Goal: Information Seeking & Learning: Check status

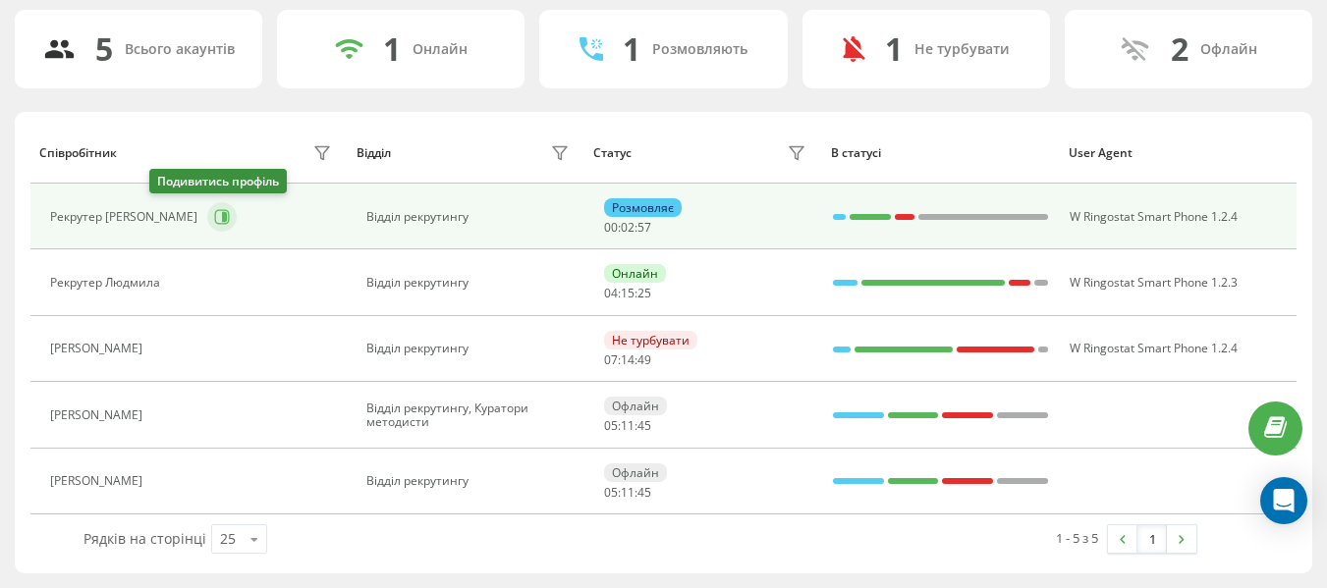
click at [222, 216] on icon at bounding box center [224, 217] width 5 height 10
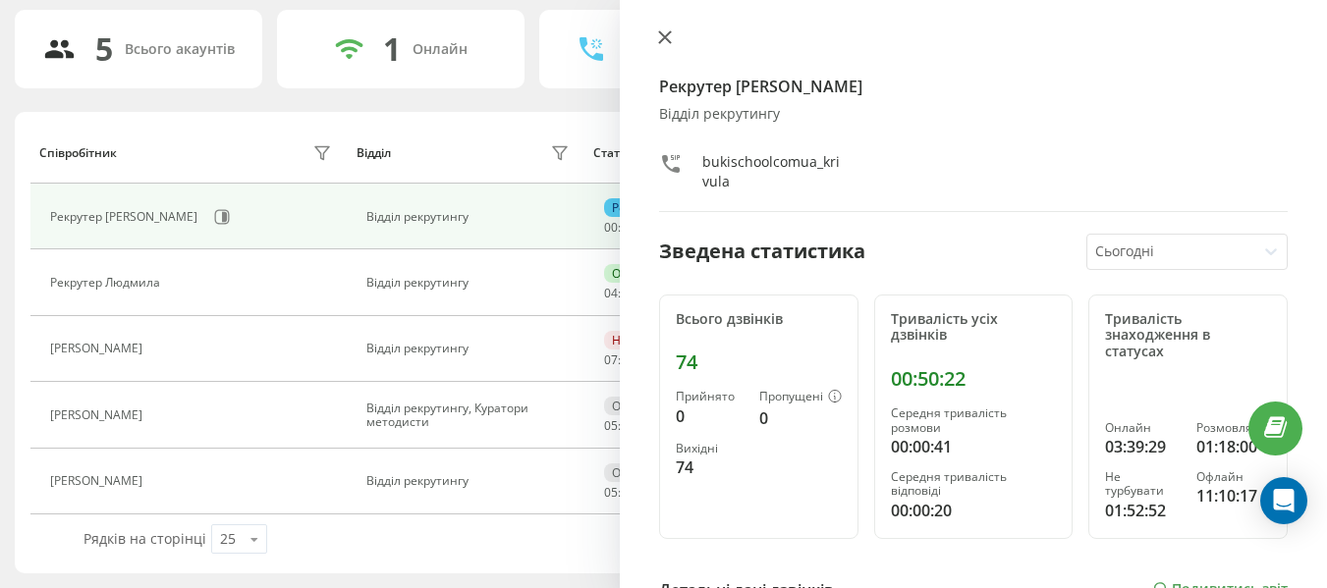
click at [671, 48] on button at bounding box center [665, 38] width 26 height 19
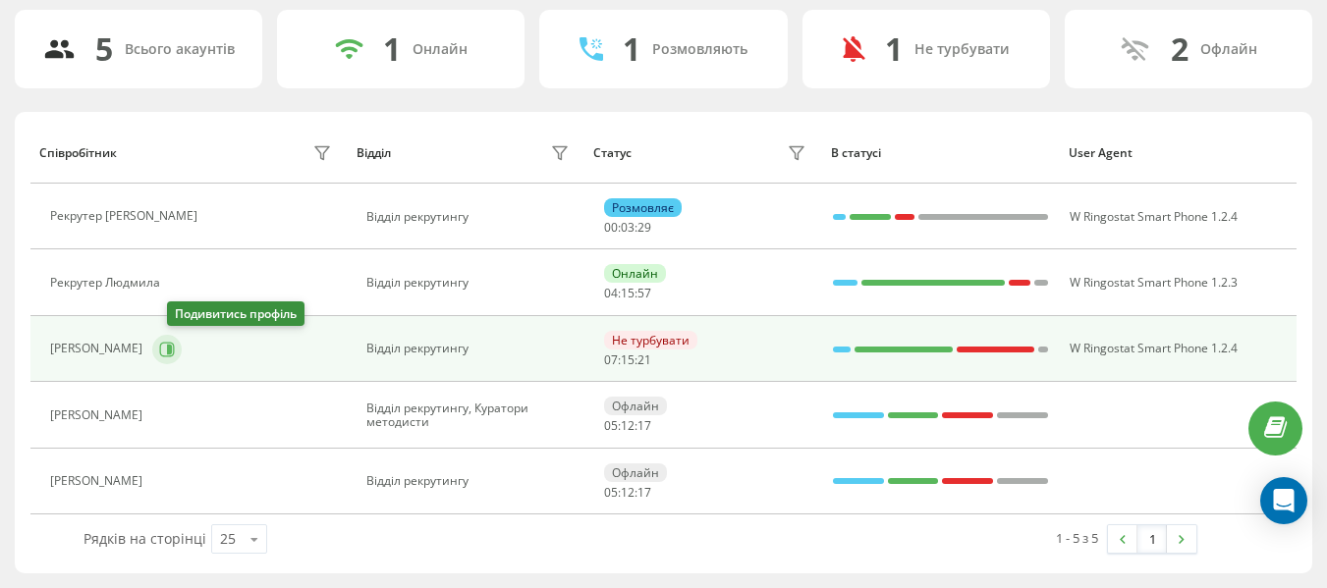
click at [175, 343] on icon at bounding box center [167, 349] width 15 height 15
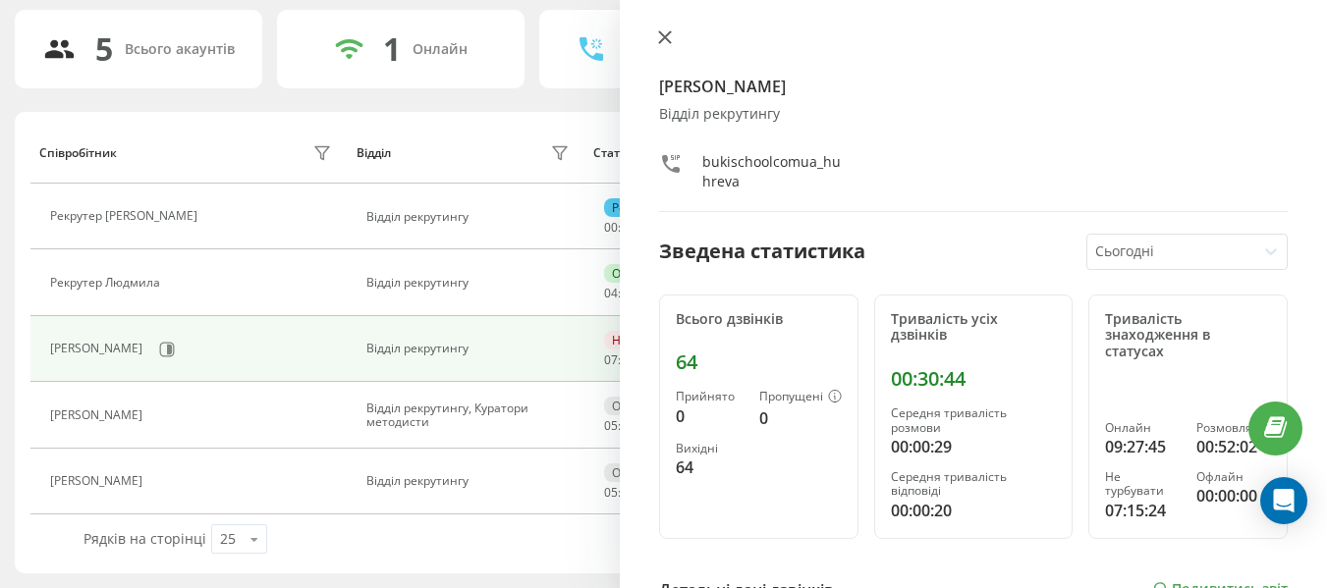
click at [662, 36] on icon at bounding box center [665, 37] width 14 height 14
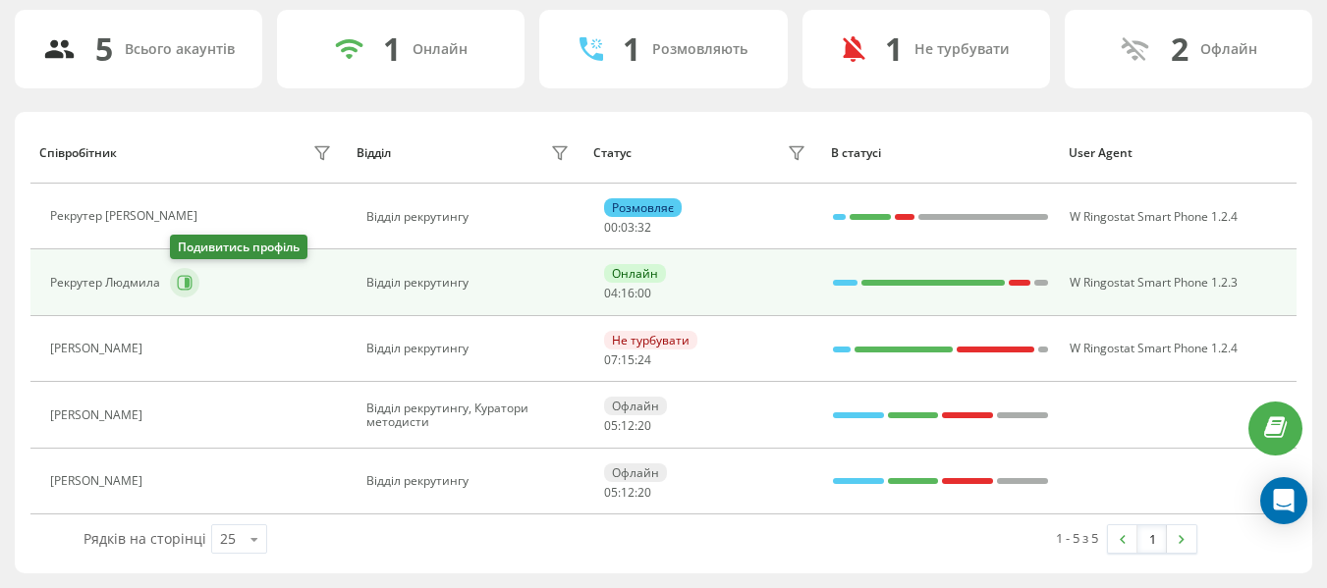
click at [172, 279] on button at bounding box center [184, 282] width 29 height 29
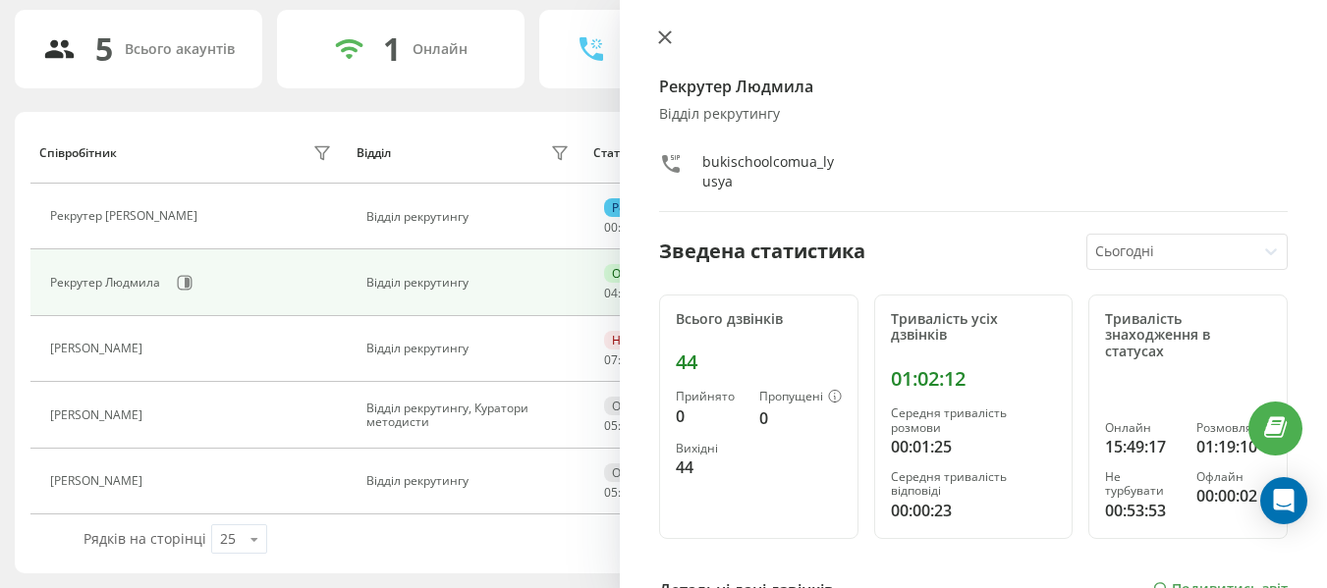
click at [665, 37] on icon at bounding box center [665, 37] width 12 height 12
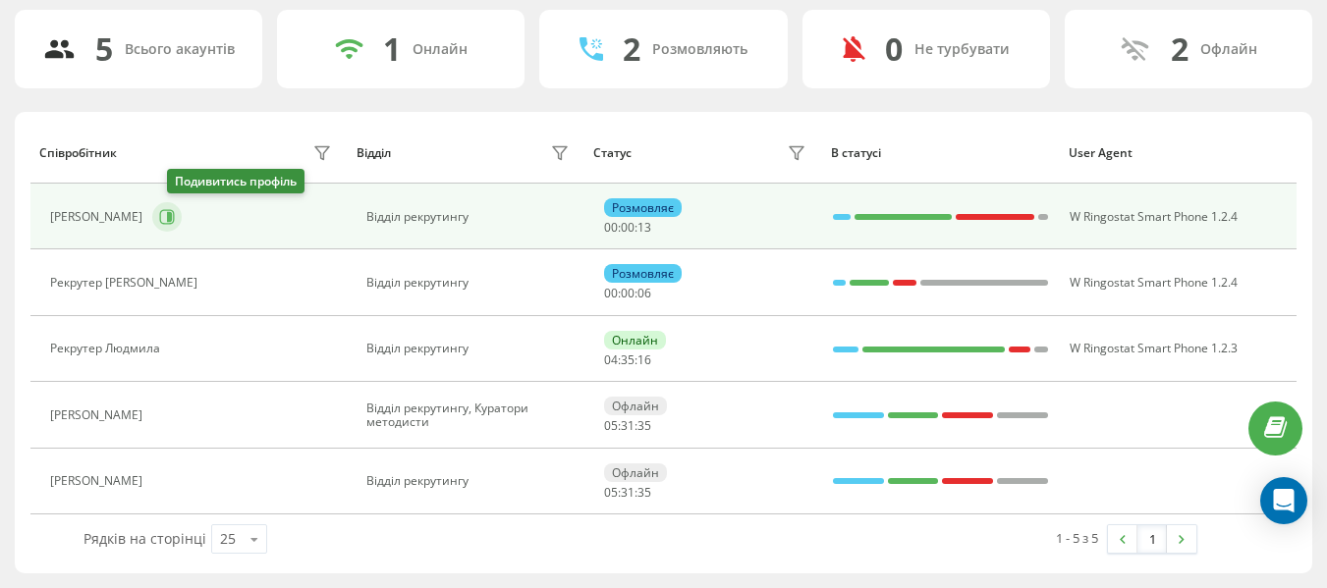
click at [175, 218] on icon at bounding box center [167, 216] width 15 height 15
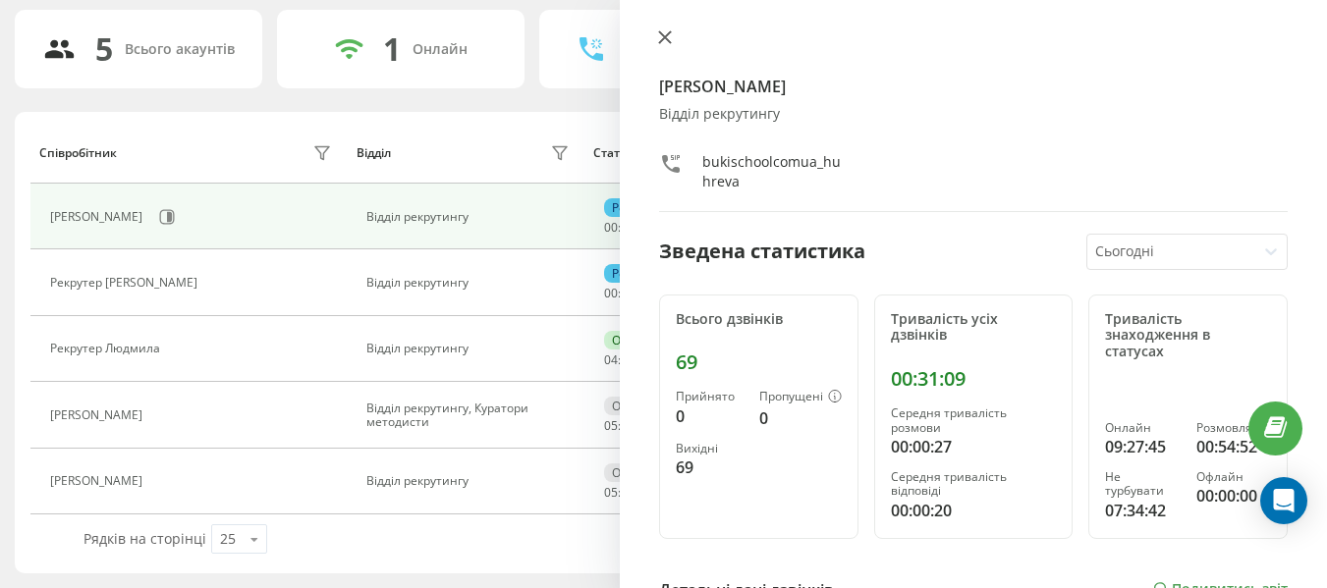
click at [675, 37] on button at bounding box center [665, 38] width 26 height 19
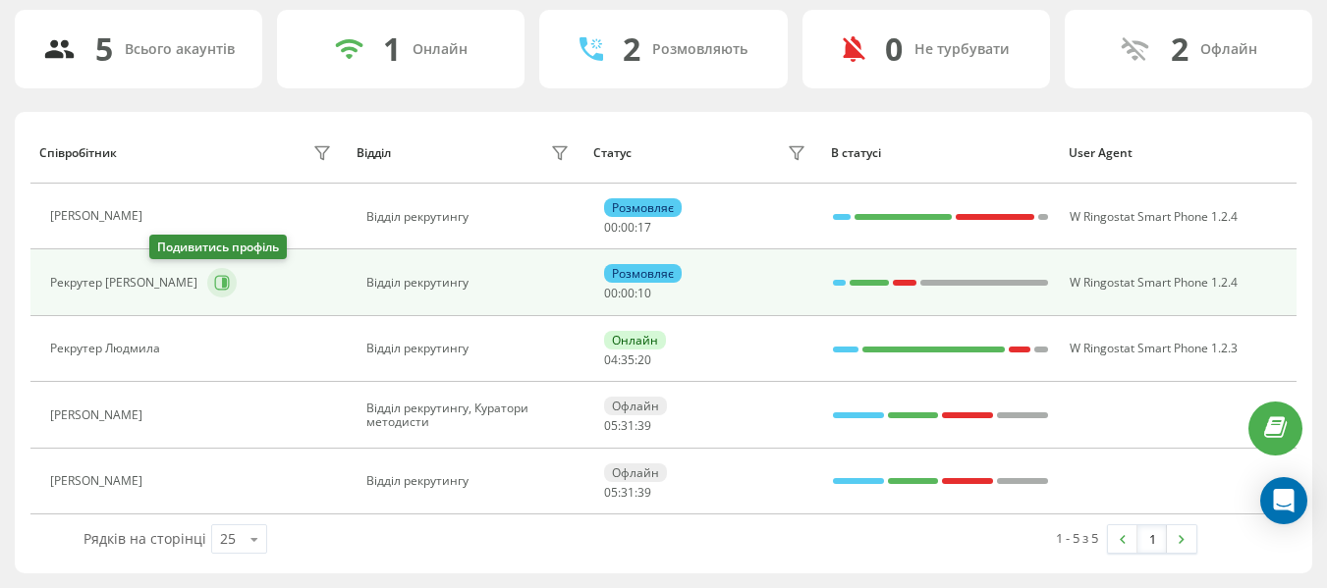
click at [215, 285] on icon at bounding box center [222, 283] width 15 height 15
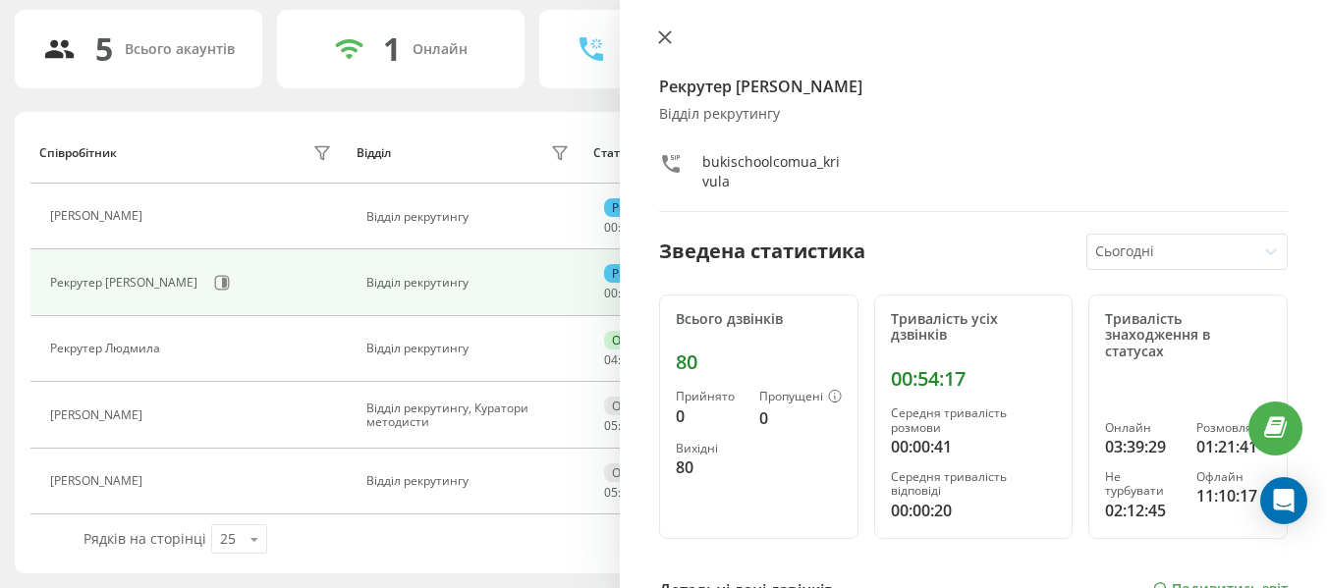
click at [663, 34] on icon at bounding box center [665, 37] width 12 height 12
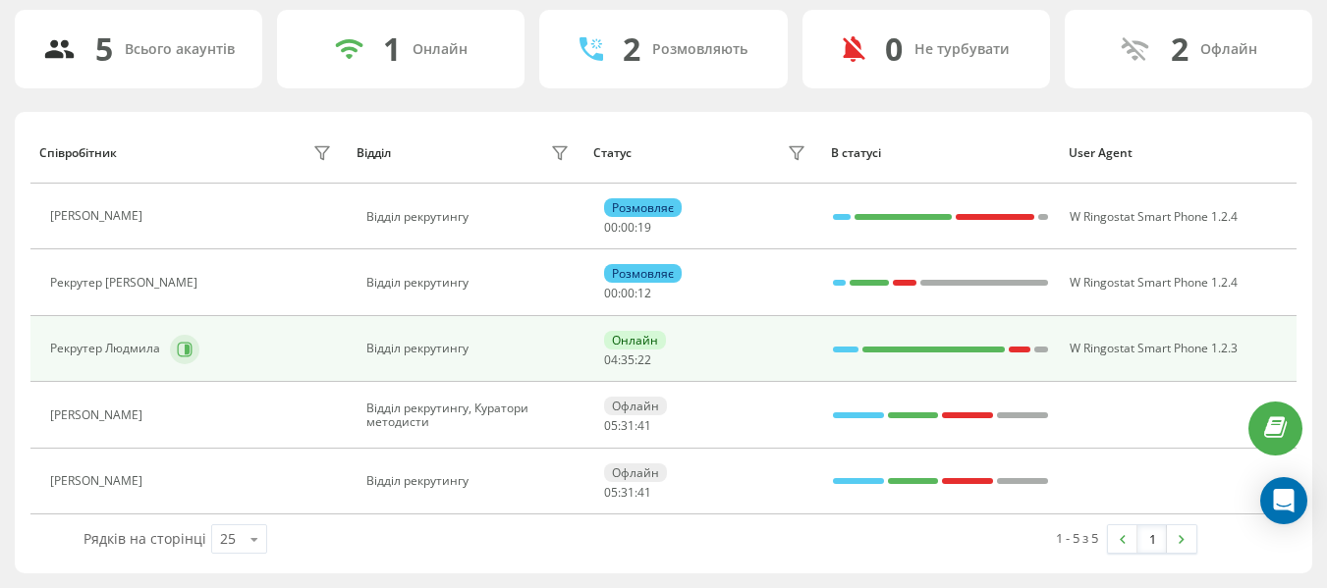
click at [189, 344] on icon at bounding box center [185, 350] width 16 height 16
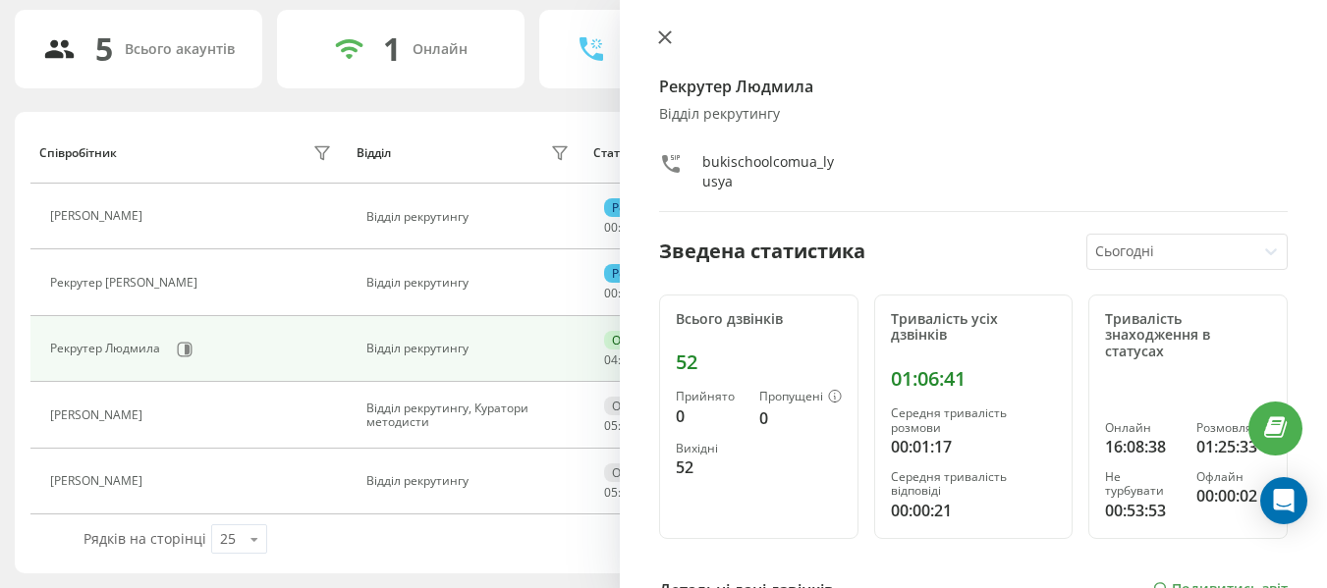
click at [669, 35] on icon at bounding box center [665, 37] width 14 height 14
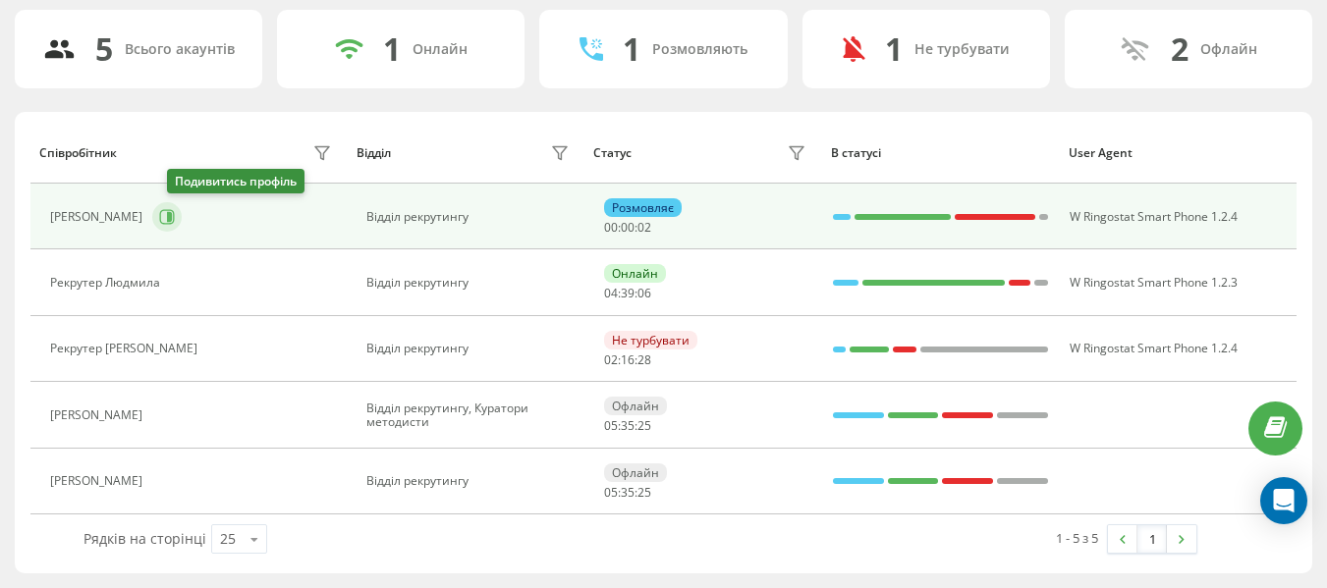
click at [175, 219] on icon at bounding box center [167, 217] width 16 height 16
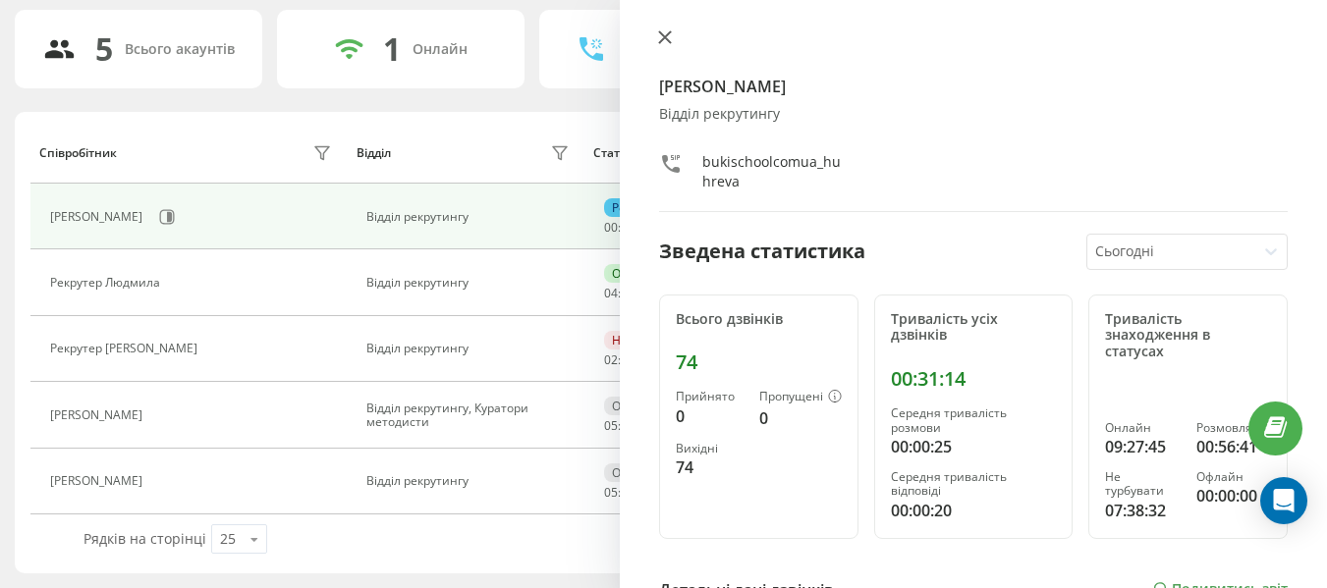
click at [668, 32] on icon at bounding box center [665, 37] width 14 height 14
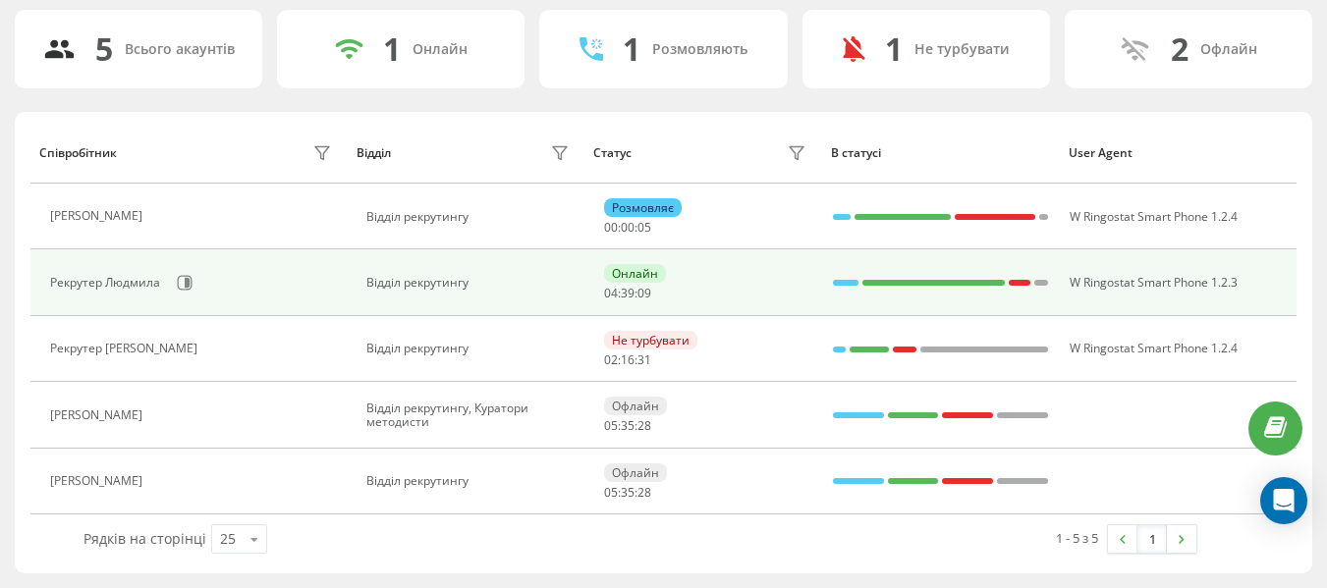
click at [163, 278] on div "Рекрутер Людмила" at bounding box center [107, 283] width 115 height 14
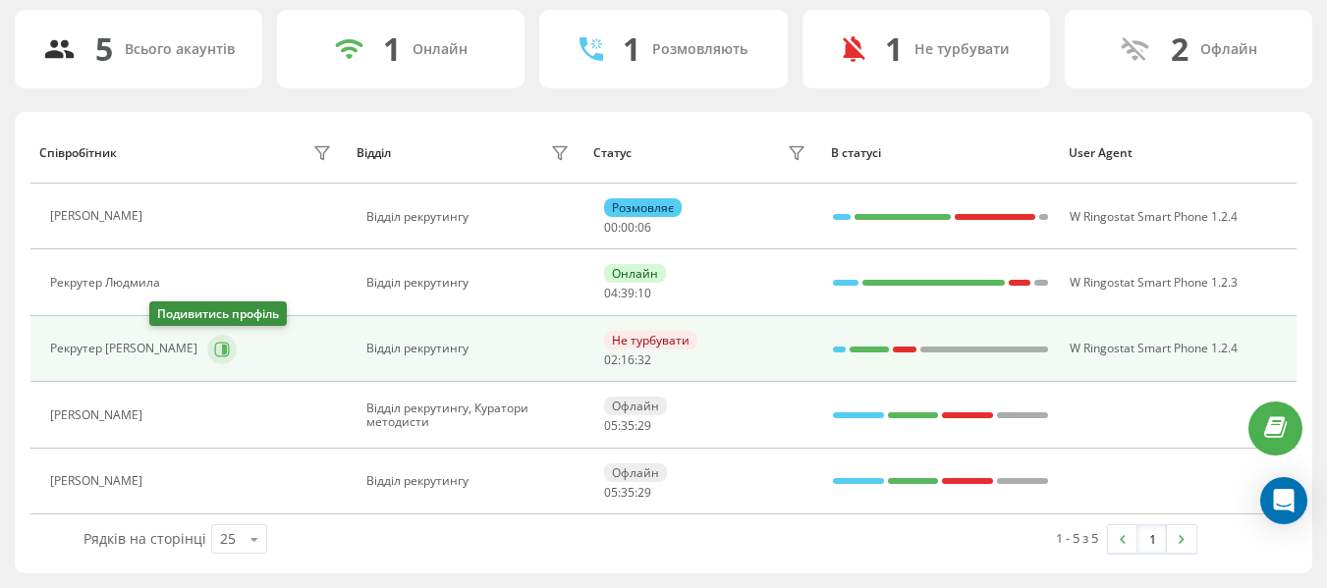
click at [207, 356] on button at bounding box center [221, 349] width 29 height 29
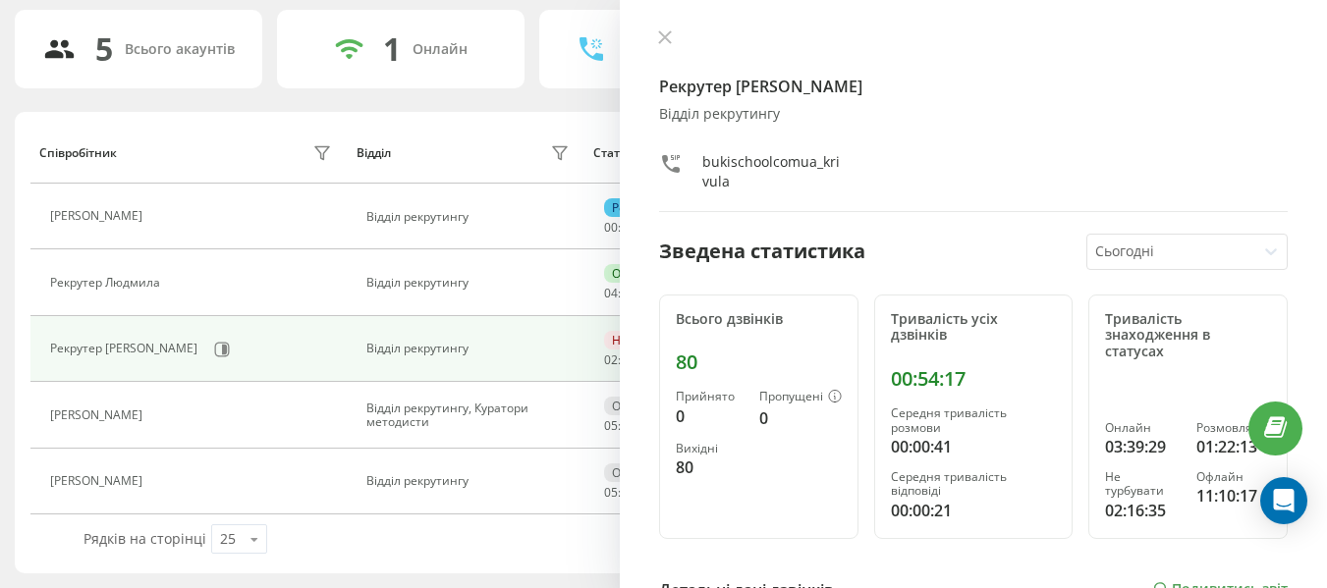
click at [649, 29] on div "Рекрутер [PERSON_NAME] рекрутингу bukischoolcomua_krivula Зведена статистика Сь…" at bounding box center [973, 294] width 707 height 588
click at [669, 46] on button at bounding box center [665, 38] width 26 height 19
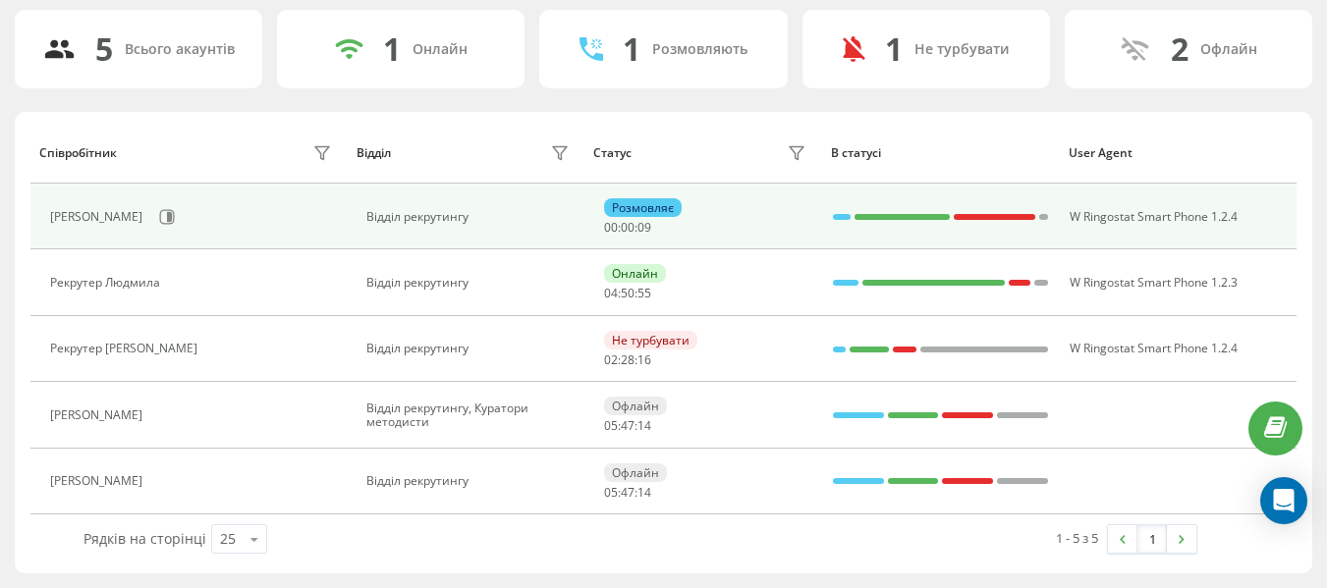
click at [169, 190] on td "[PERSON_NAME]" at bounding box center [188, 217] width 316 height 66
click at [178, 200] on div "[PERSON_NAME]" at bounding box center [193, 216] width 286 height 33
click at [171, 213] on button at bounding box center [166, 216] width 29 height 29
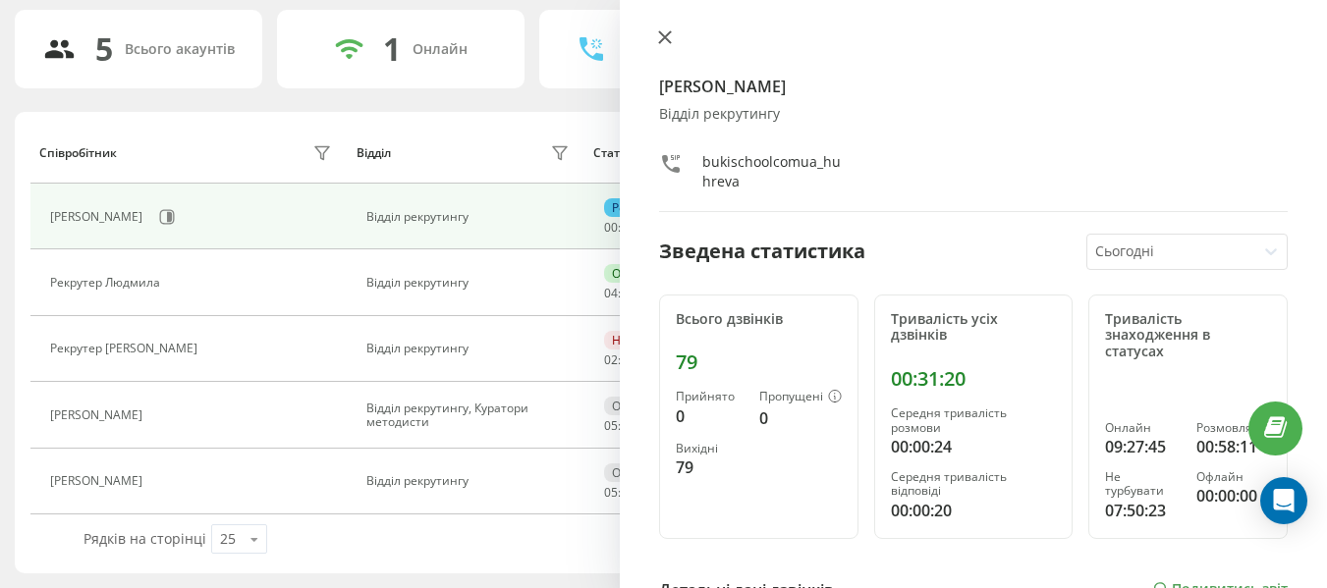
click at [661, 42] on icon at bounding box center [665, 37] width 12 height 12
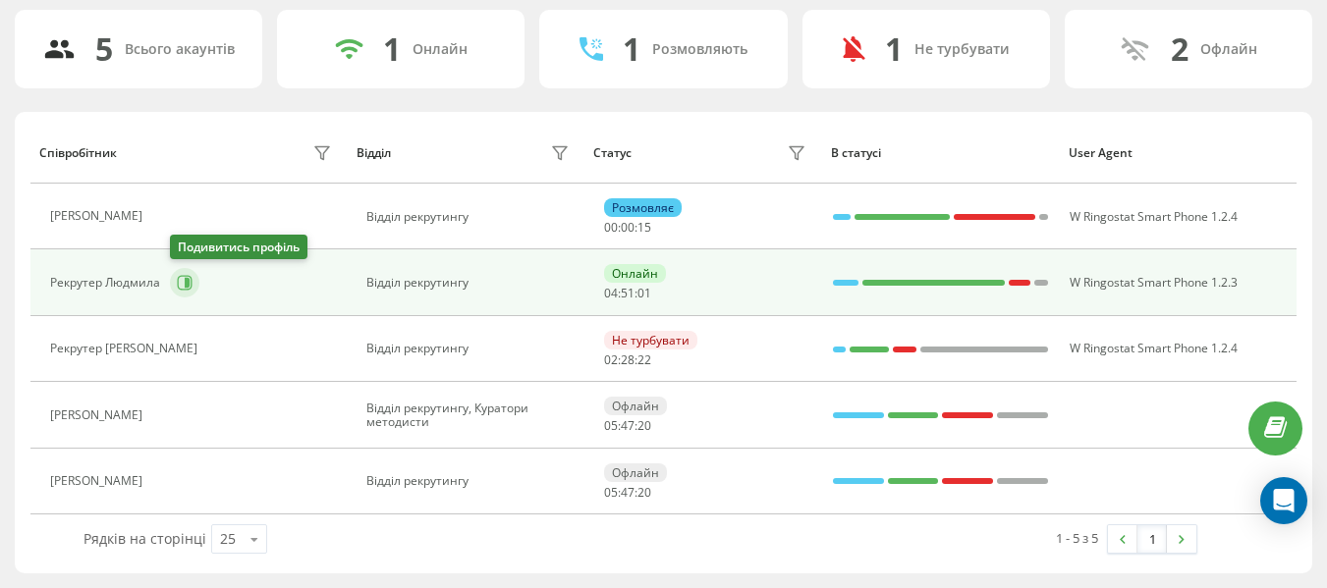
click at [172, 287] on button at bounding box center [184, 282] width 29 height 29
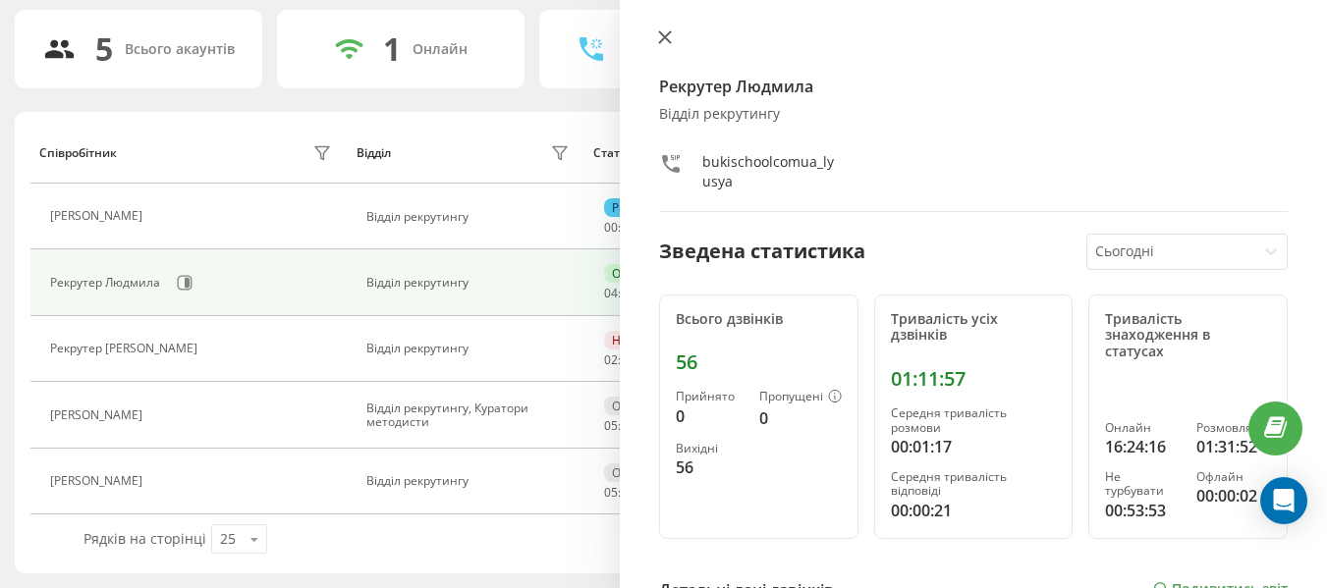
click at [677, 35] on button at bounding box center [665, 38] width 26 height 19
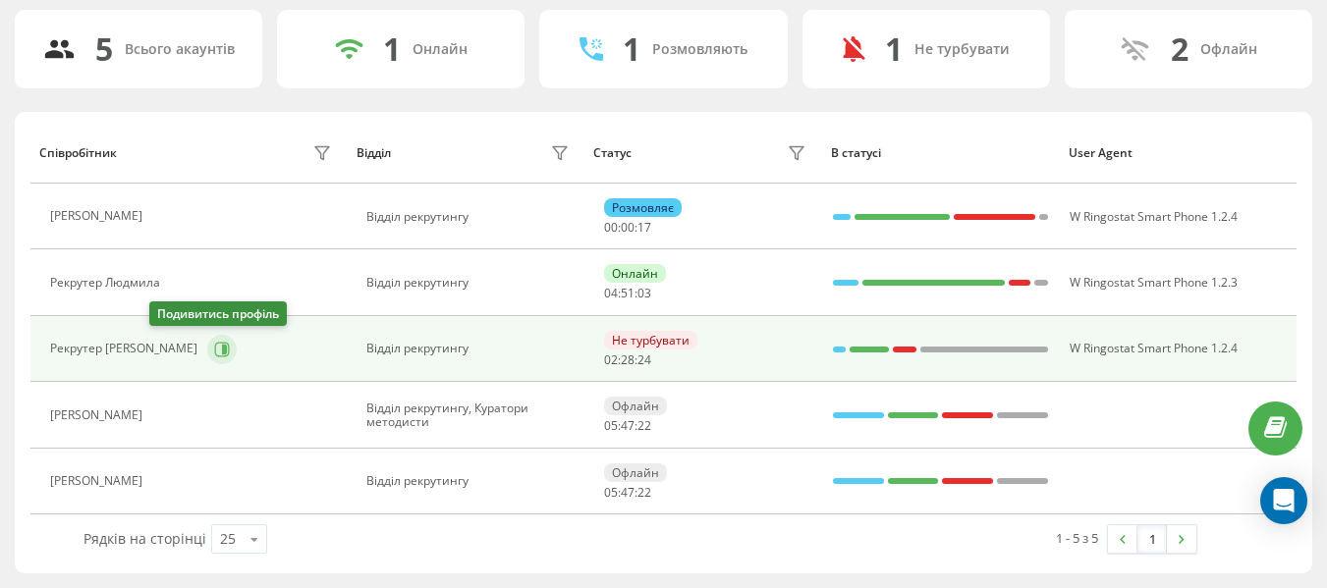
click at [222, 349] on icon at bounding box center [224, 349] width 5 height 10
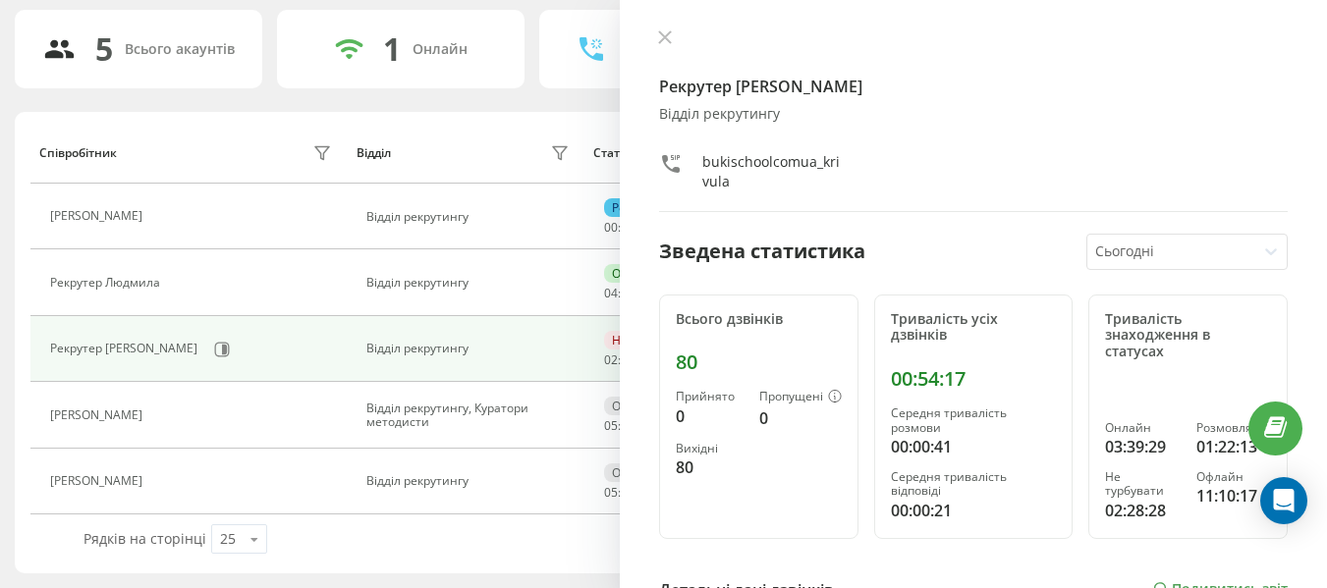
click at [651, 33] on div "Рекрутер [PERSON_NAME] рекрутингу bukischoolcomua_krivula Зведена статистика Сь…" at bounding box center [973, 294] width 707 height 588
click at [670, 35] on icon at bounding box center [665, 37] width 14 height 14
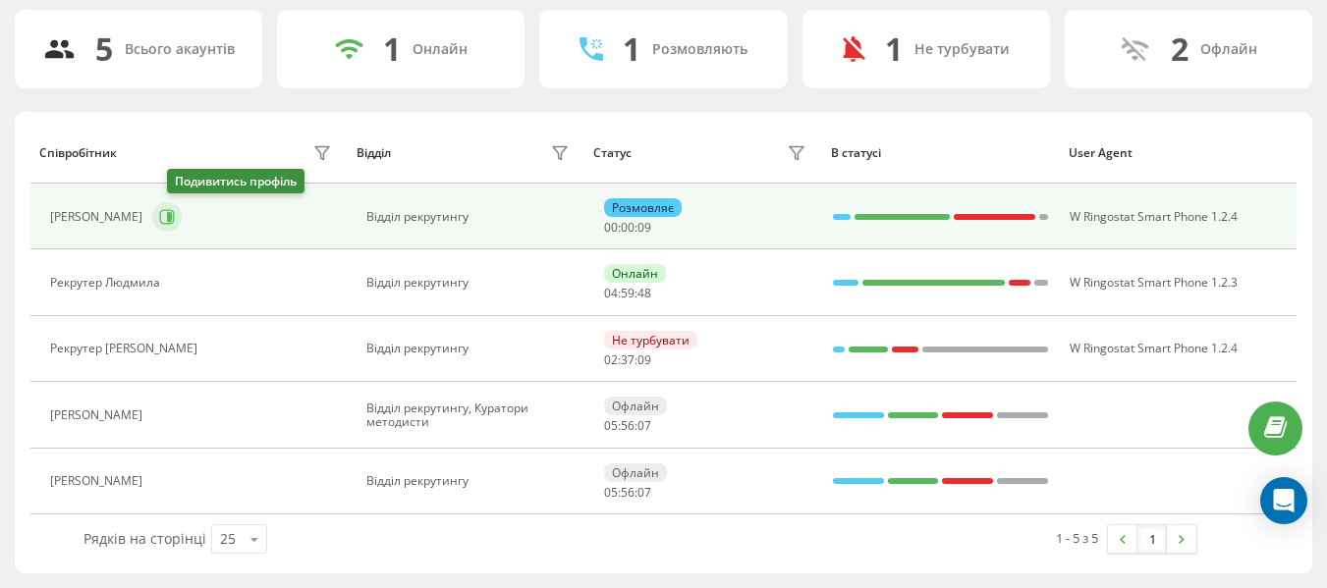
click at [182, 214] on button at bounding box center [166, 216] width 29 height 29
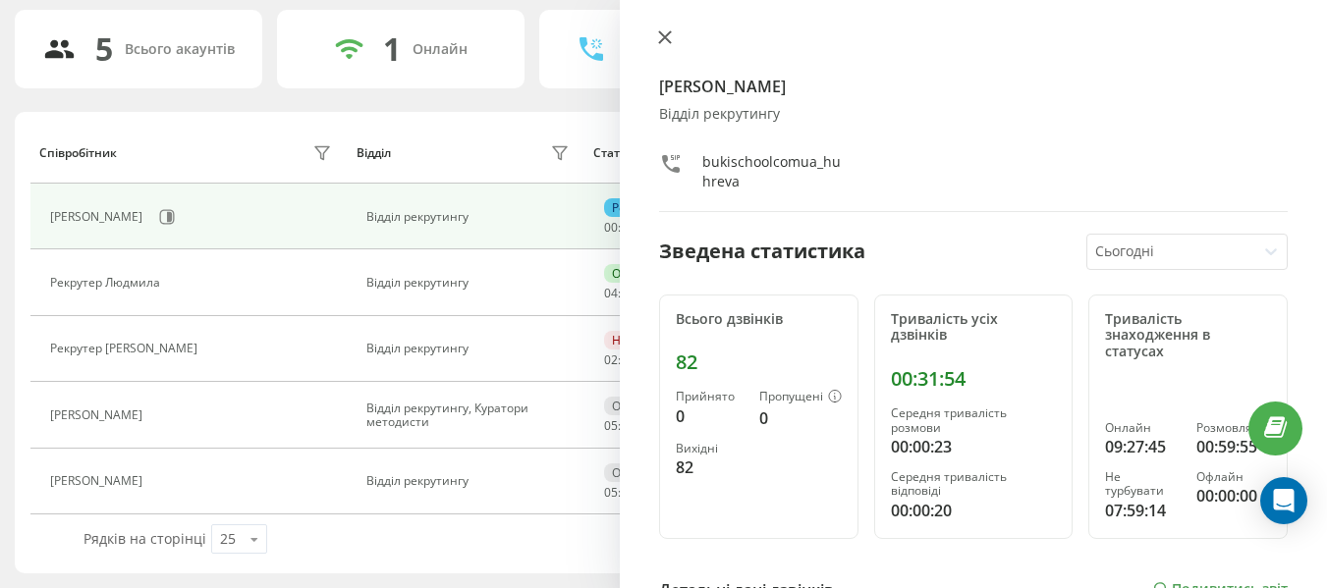
click at [670, 39] on icon at bounding box center [665, 37] width 14 height 14
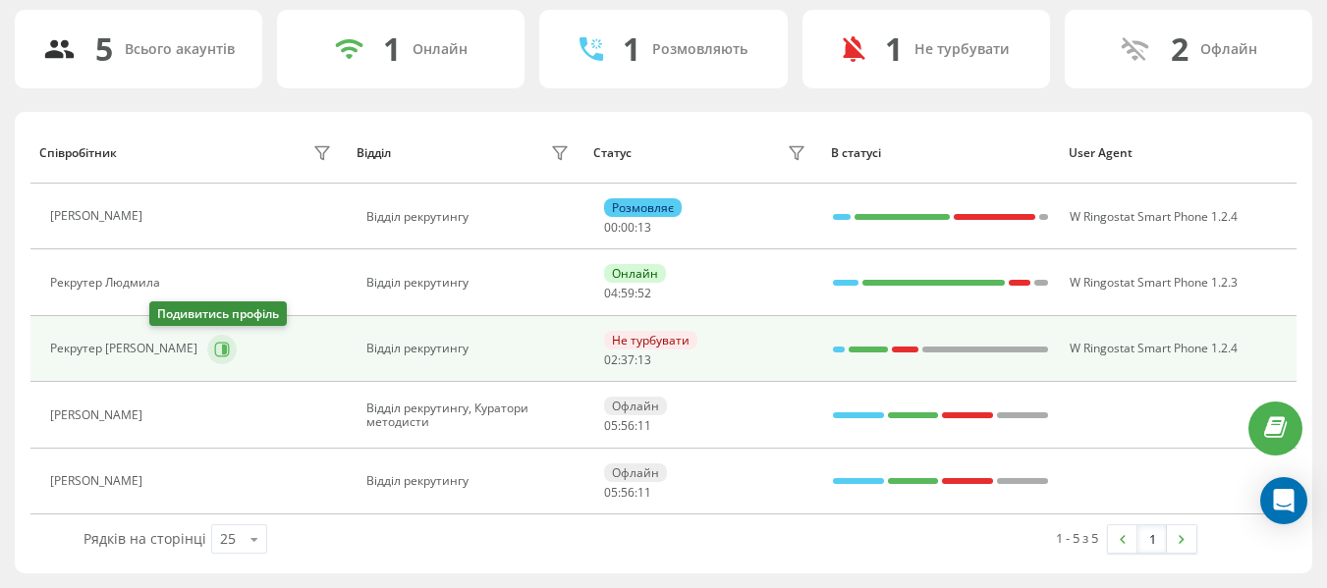
click at [222, 349] on icon at bounding box center [224, 349] width 5 height 10
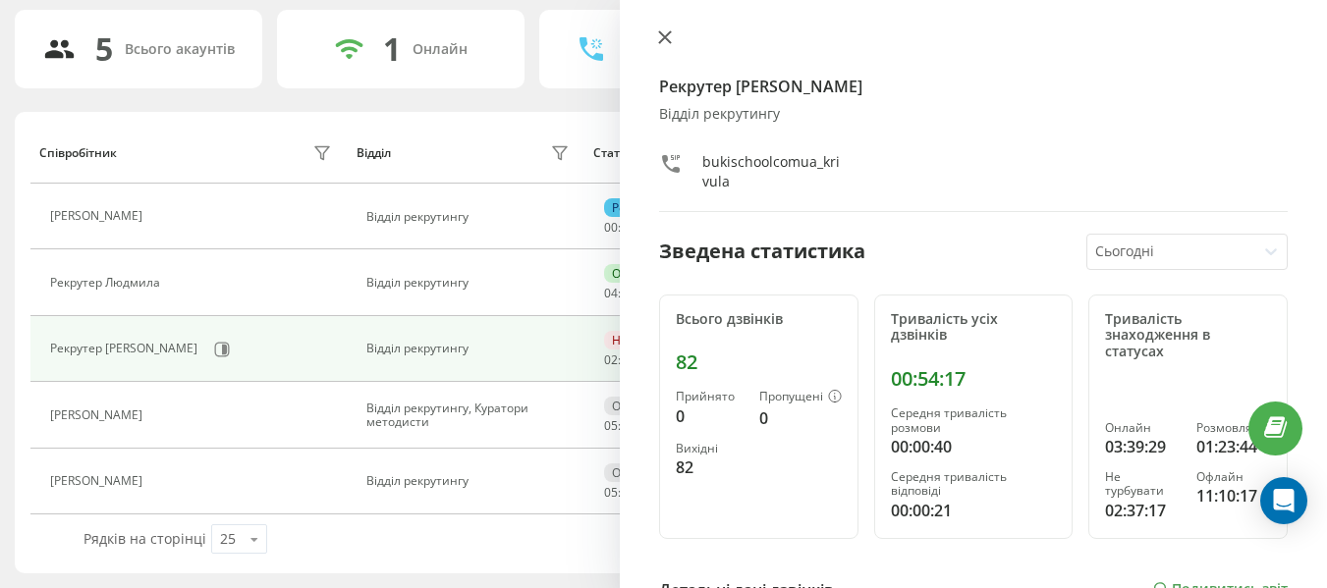
click at [661, 35] on icon at bounding box center [665, 37] width 14 height 14
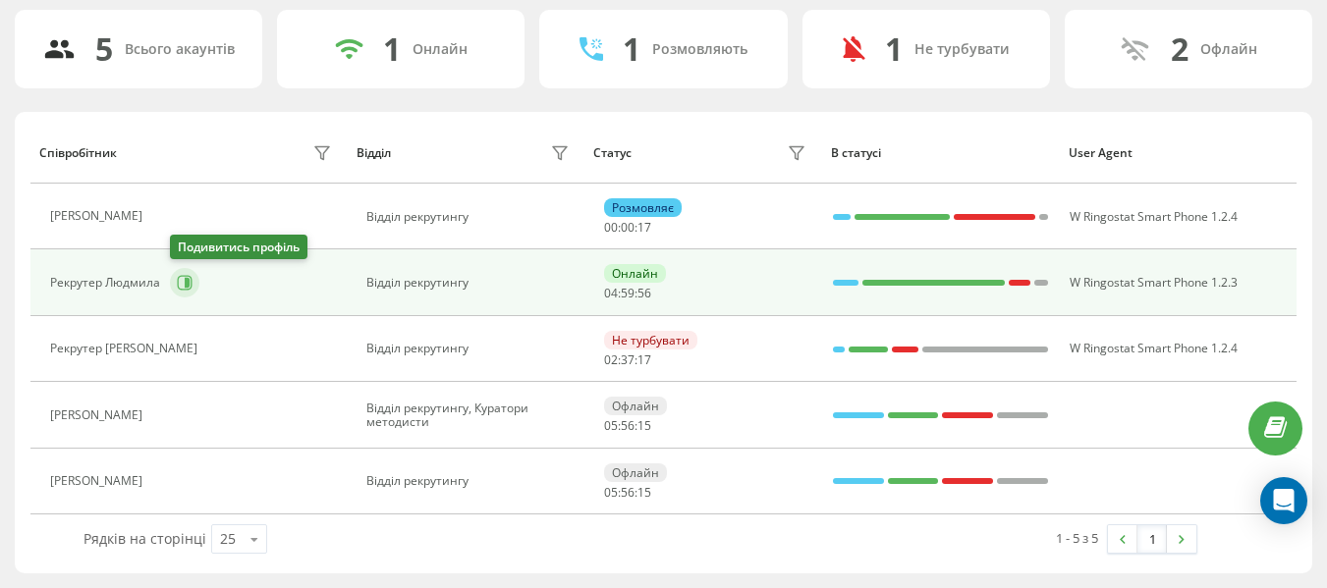
click at [195, 293] on button at bounding box center [184, 282] width 29 height 29
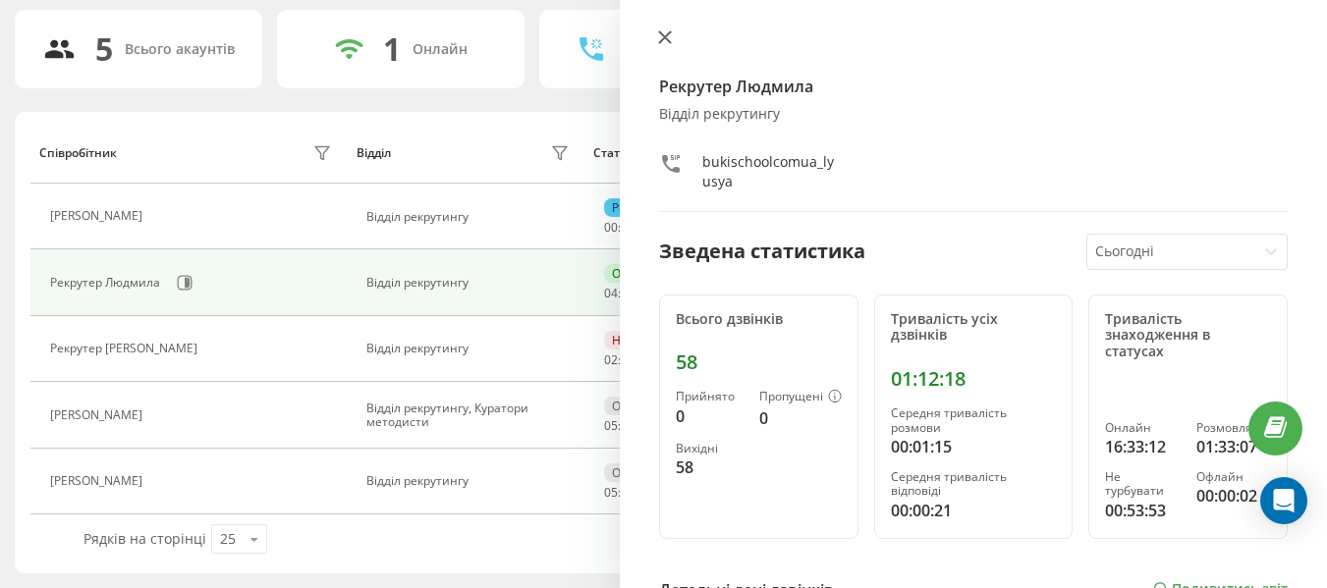
click at [670, 36] on icon at bounding box center [665, 37] width 14 height 14
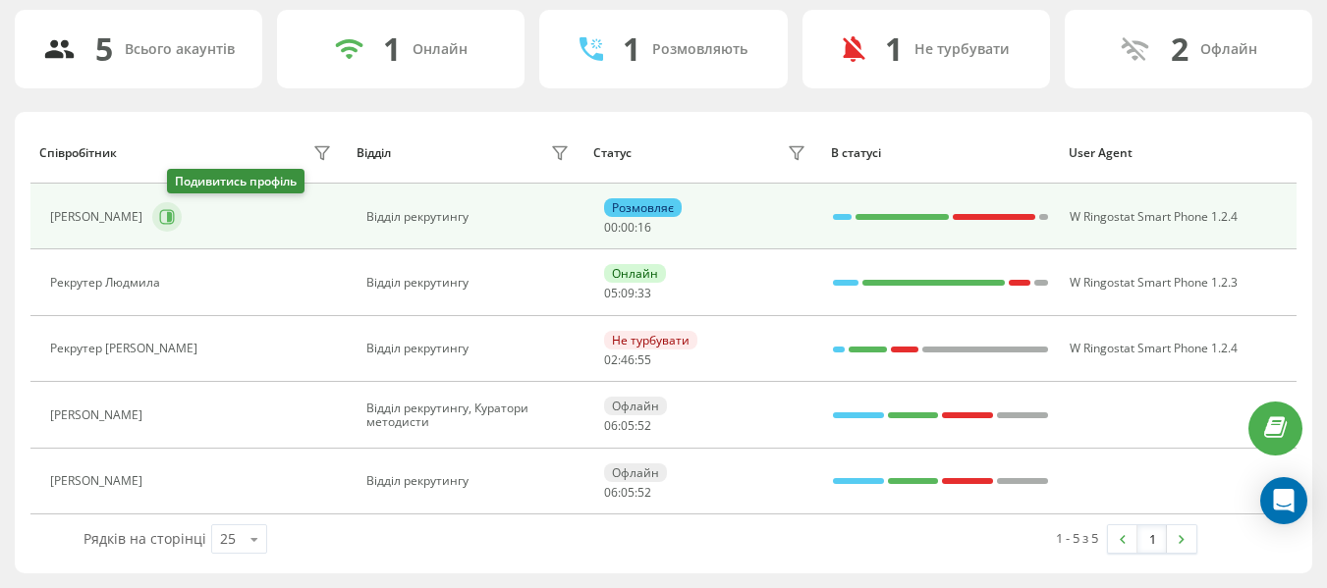
click at [175, 211] on icon at bounding box center [167, 216] width 15 height 15
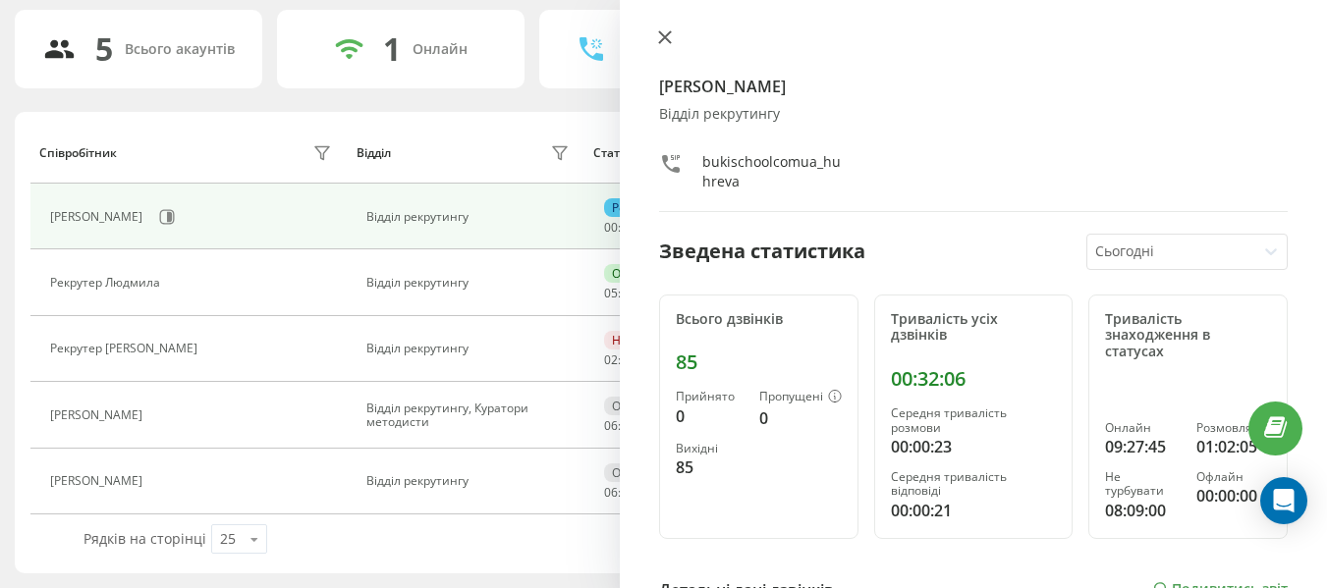
click at [669, 31] on icon at bounding box center [665, 37] width 14 height 14
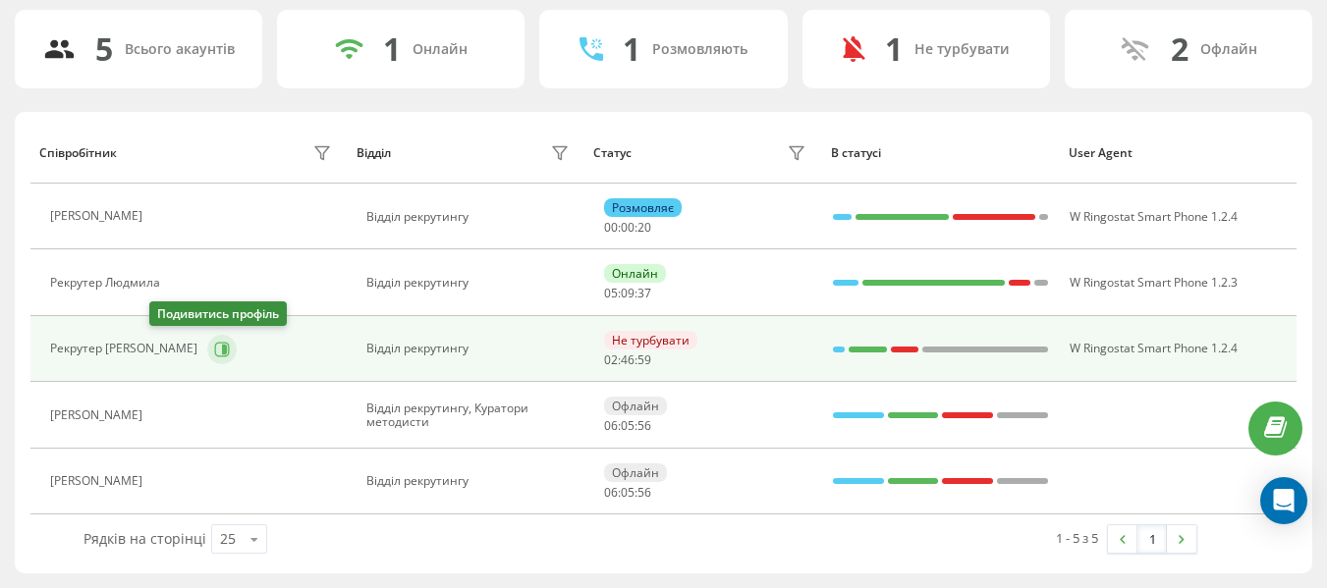
click at [222, 352] on icon at bounding box center [224, 349] width 5 height 10
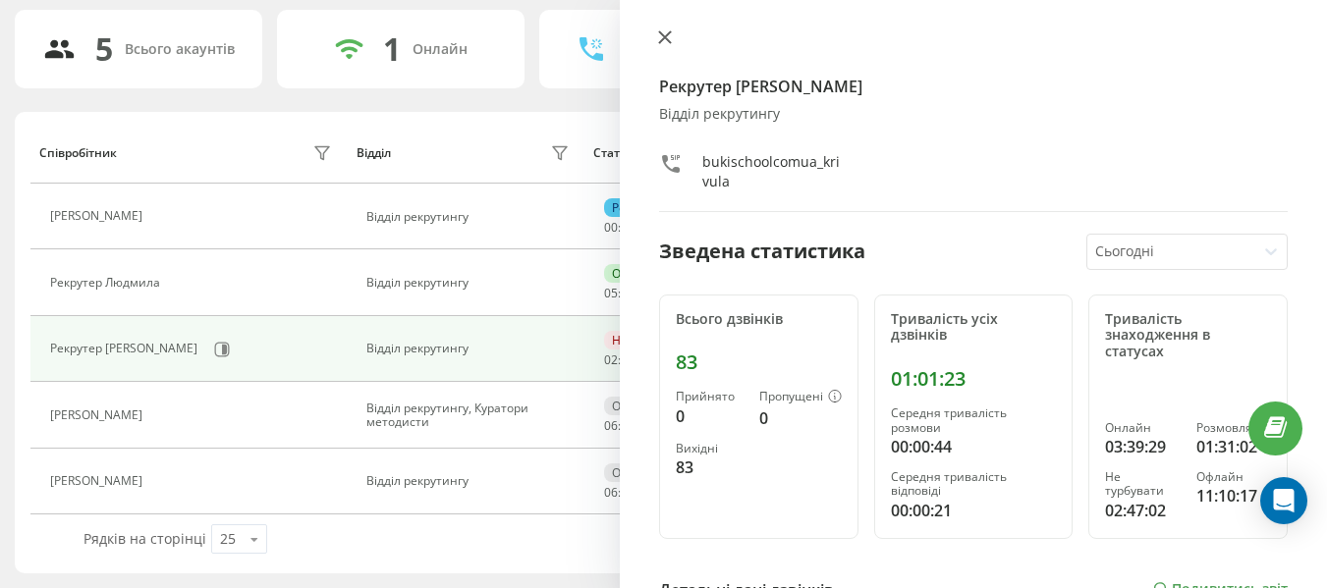
click at [669, 38] on icon at bounding box center [665, 37] width 14 height 14
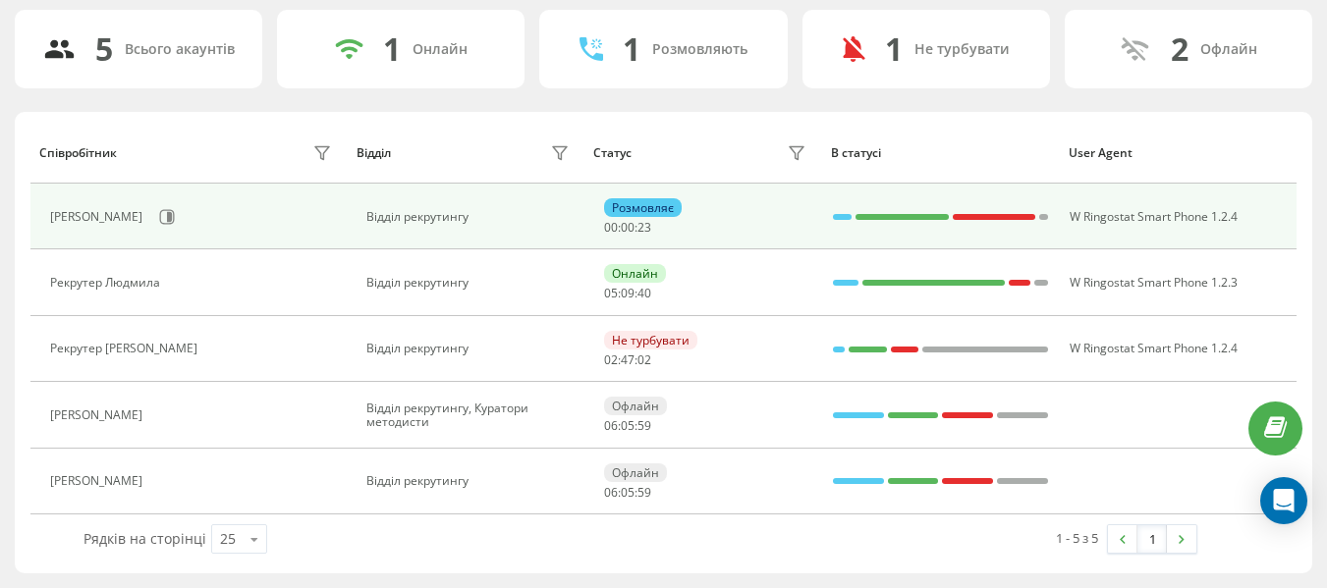
click at [195, 225] on div "[PERSON_NAME]" at bounding box center [193, 216] width 286 height 33
click at [200, 224] on div "[PERSON_NAME]" at bounding box center [193, 216] width 286 height 33
click at [172, 219] on icon at bounding box center [169, 217] width 5 height 10
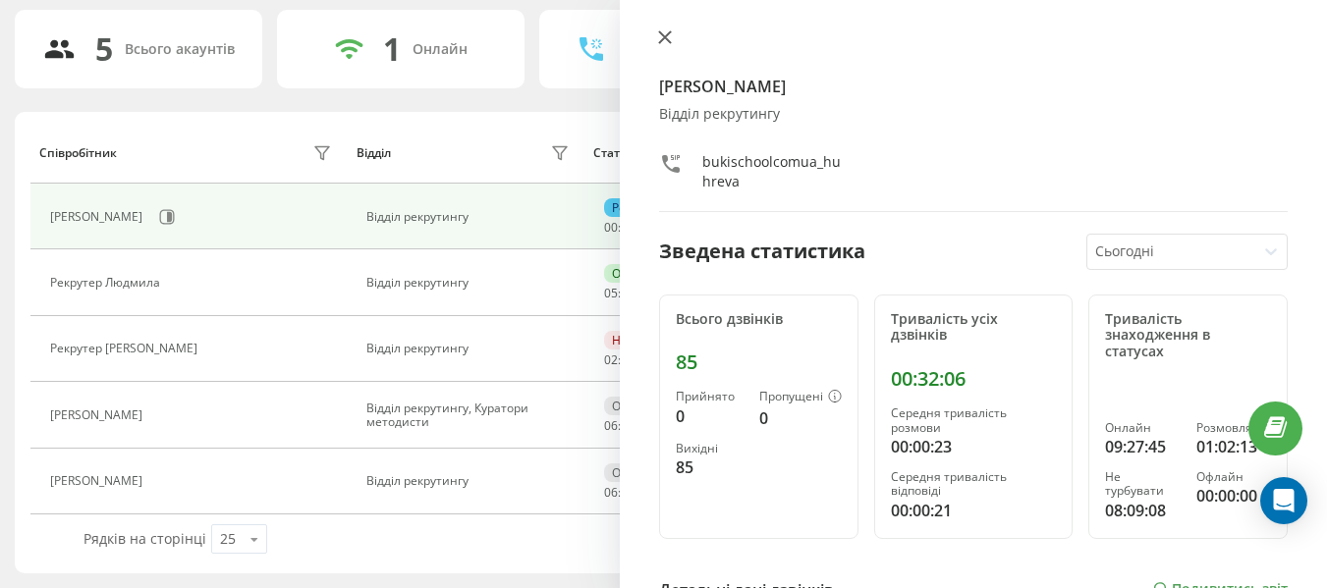
click at [667, 39] on icon at bounding box center [665, 37] width 12 height 12
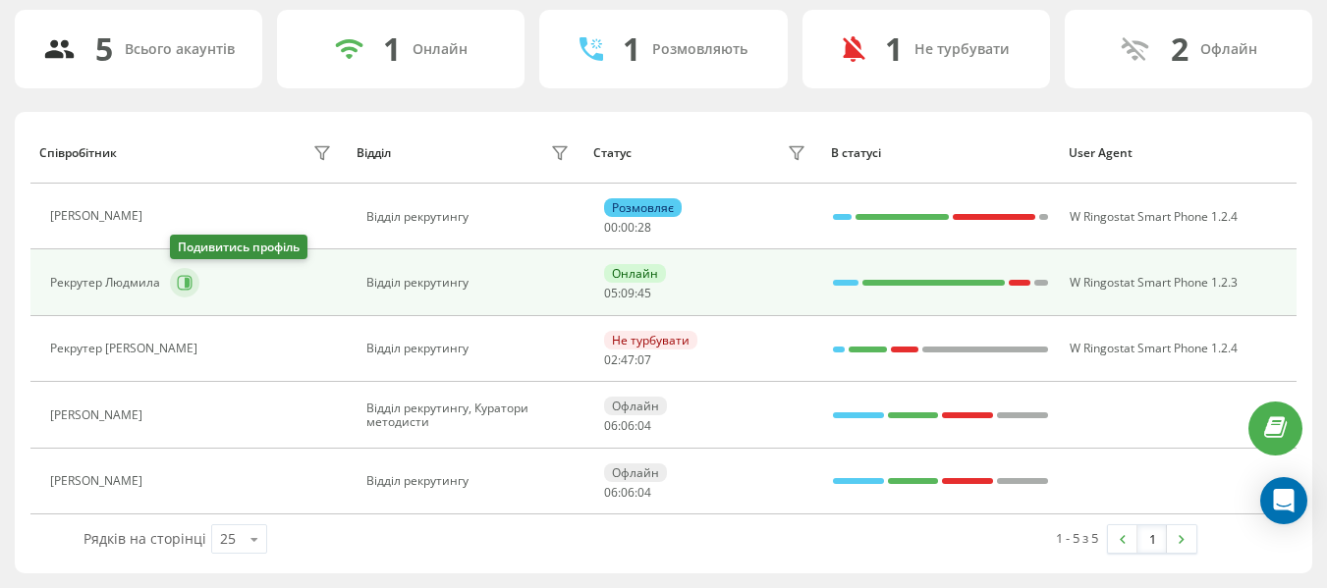
click at [173, 285] on button at bounding box center [184, 282] width 29 height 29
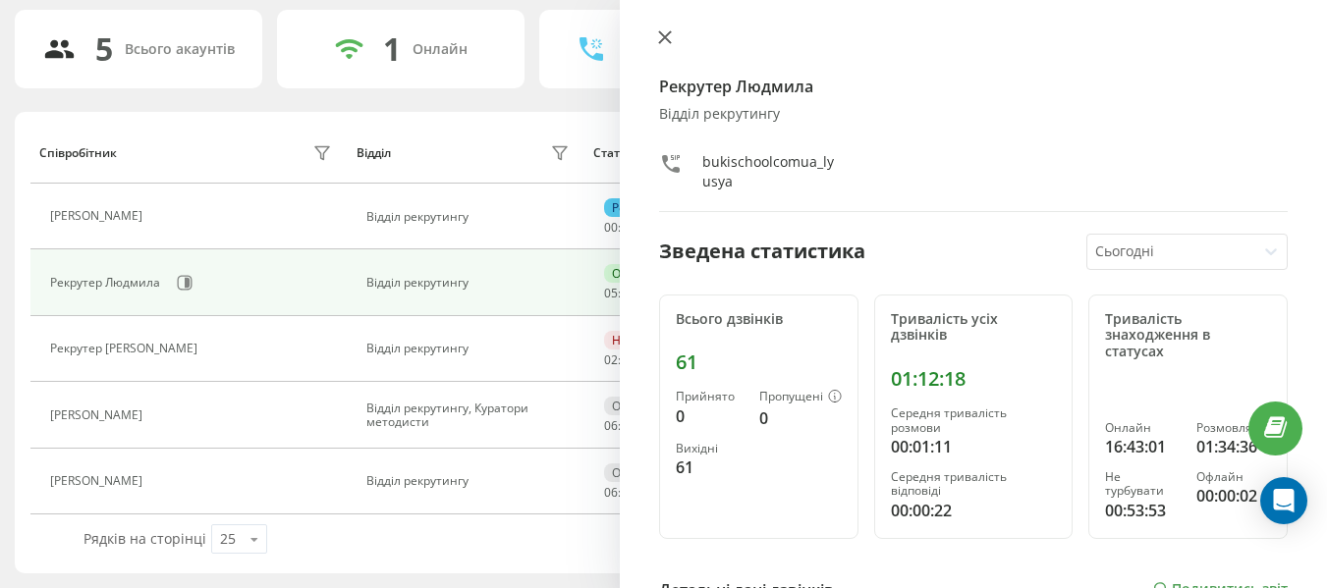
click at [657, 36] on button at bounding box center [665, 38] width 26 height 19
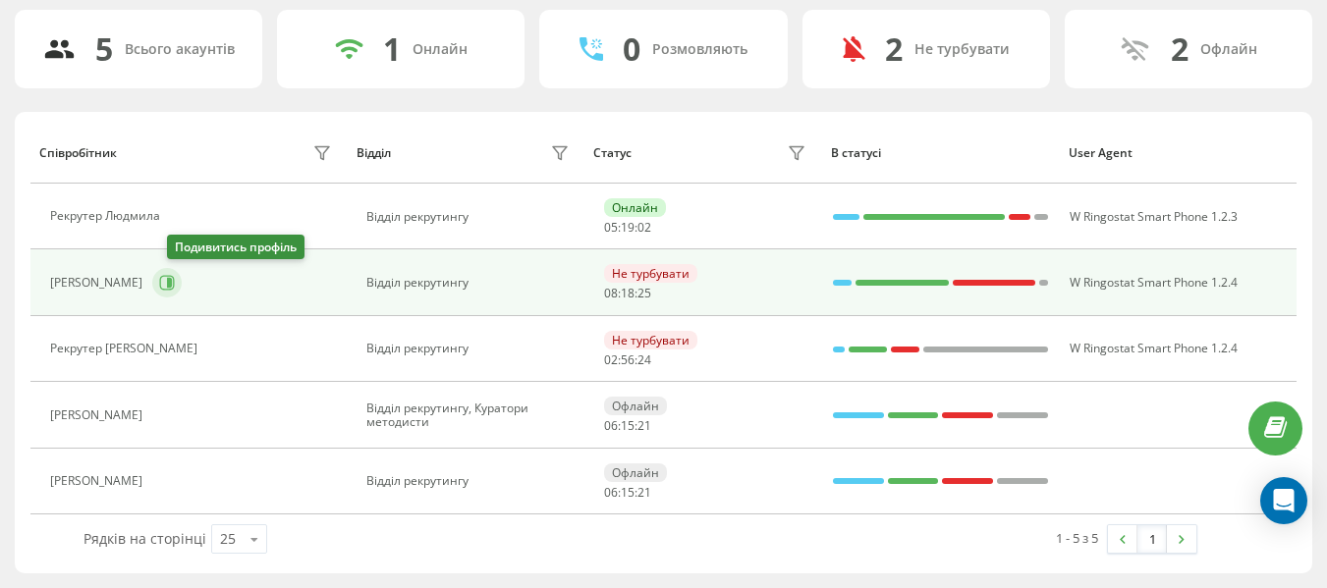
click at [175, 284] on icon at bounding box center [167, 283] width 16 height 16
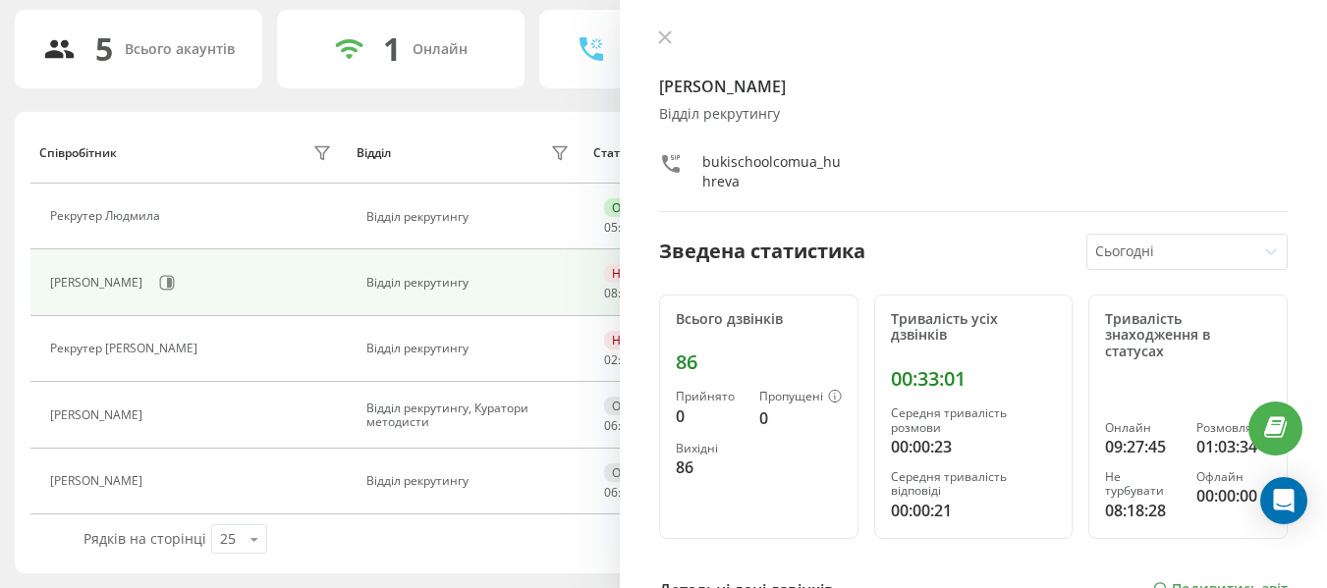
click at [651, 40] on div "Рекрутер [PERSON_NAME] Відділ рекрутингу bukischoolcomua_huhreva Зведена статис…" at bounding box center [973, 294] width 707 height 588
click at [656, 40] on button at bounding box center [665, 38] width 26 height 19
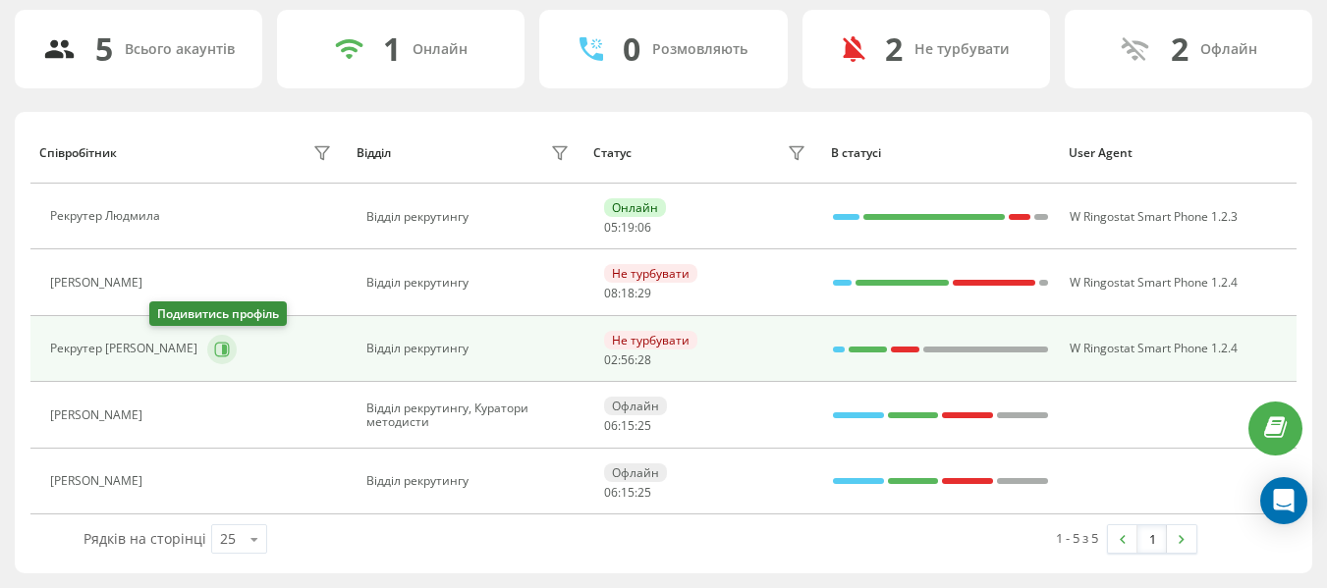
click at [214, 353] on icon at bounding box center [222, 350] width 16 height 16
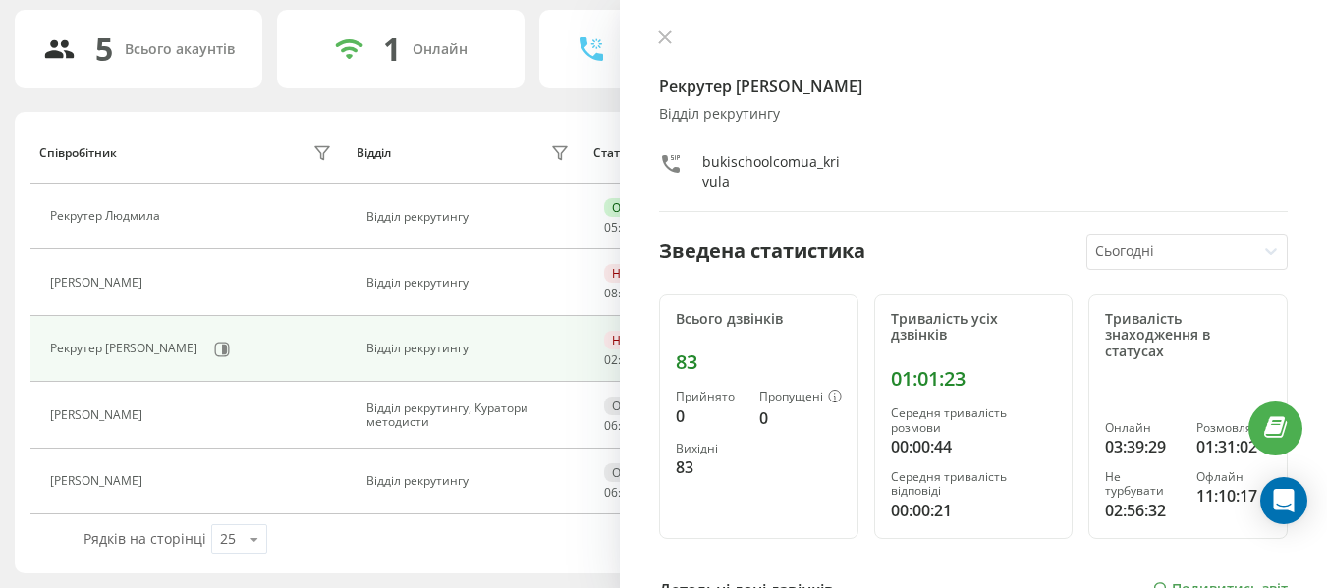
click at [662, 49] on div "Рекрутер [PERSON_NAME] рекрутингу bukischoolcomua_krivula" at bounding box center [973, 120] width 628 height 183
click at [661, 38] on icon at bounding box center [665, 37] width 14 height 14
